Goal: Download file/media

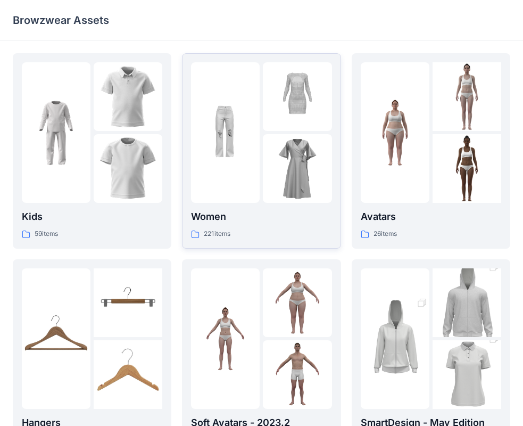
click at [258, 170] on div at bounding box center [225, 132] width 69 height 141
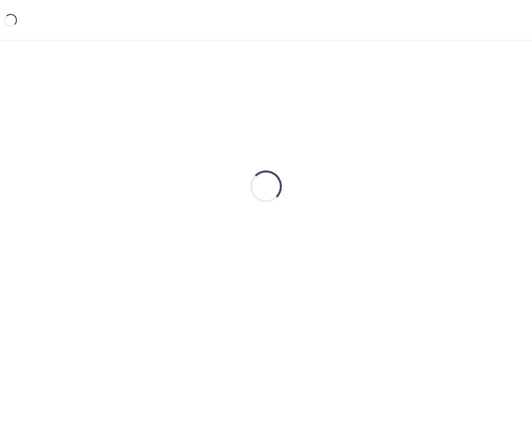
click at [258, 170] on div "Loading..." at bounding box center [266, 186] width 507 height 266
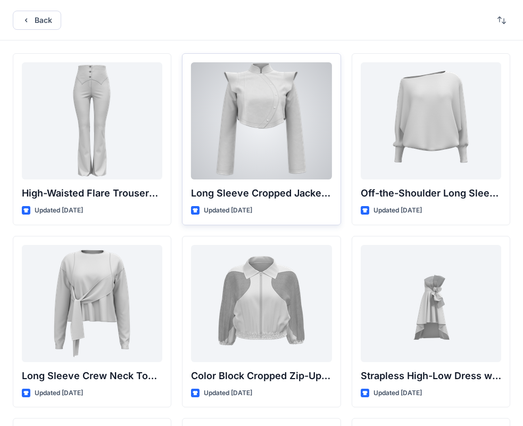
click at [248, 155] on div at bounding box center [261, 120] width 141 height 117
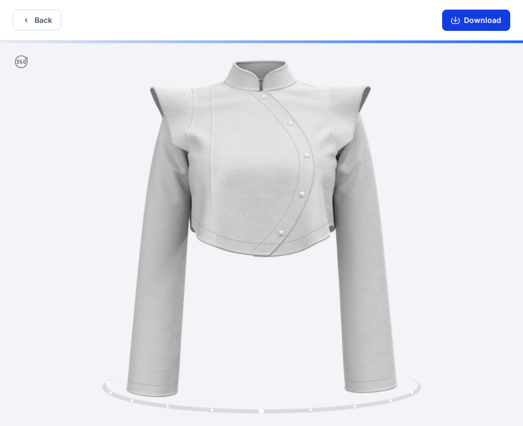
click at [465, 24] on button "Download" at bounding box center [476, 20] width 68 height 21
